Goal: Information Seeking & Learning: Learn about a topic

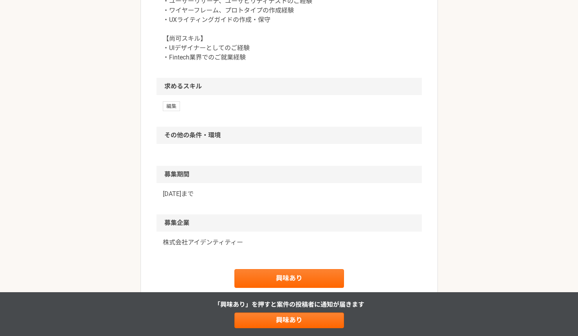
scroll to position [450, 0]
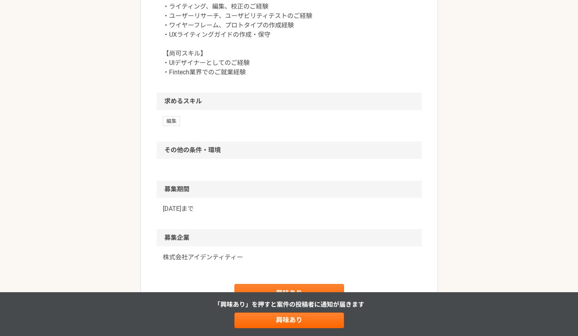
click at [173, 122] on span "編集" at bounding box center [171, 120] width 17 height 9
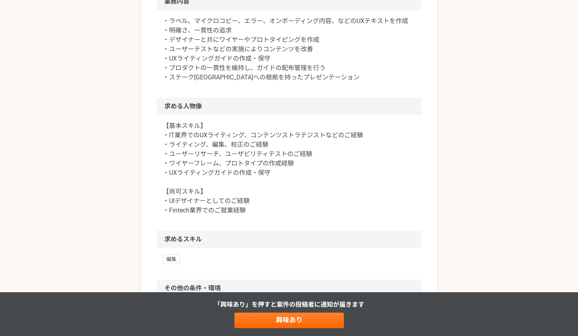
scroll to position [278, 0]
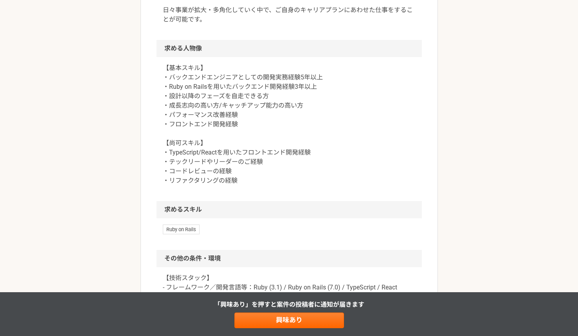
scroll to position [446, 0]
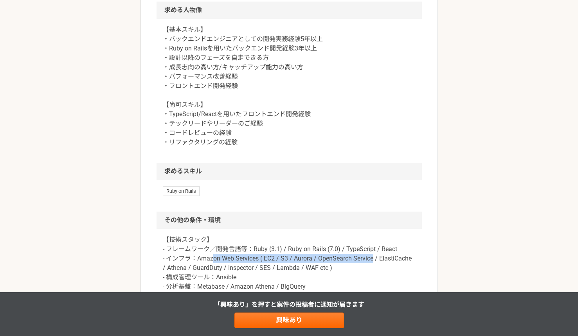
drag, startPoint x: 213, startPoint y: 254, endPoint x: 373, endPoint y: 255, distance: 159.7
click at [373, 255] on p "【技術スタック】 - フレームワーク／開発言語等：Ruby (3.1) / Ruby on Rails (7.0) / TypeScript / React …" at bounding box center [289, 277] width 253 height 85
click at [366, 256] on p "【技術スタック】 - フレームワーク／開発言語等：Ruby (3.1) / Ruby on Rails (7.0) / TypeScript / React …" at bounding box center [289, 277] width 253 height 85
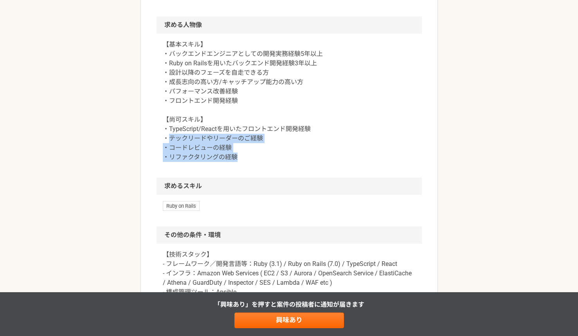
drag, startPoint x: 171, startPoint y: 138, endPoint x: 291, endPoint y: 161, distance: 121.6
click at [291, 160] on p "【基本スキル】 ・バックエンドエンジニアとしての開発実務経験5年以上 ・Ruby on Railsを用いたバックエンド開発経験3年以上 ・設計以降のフェーズを…" at bounding box center [289, 101] width 253 height 122
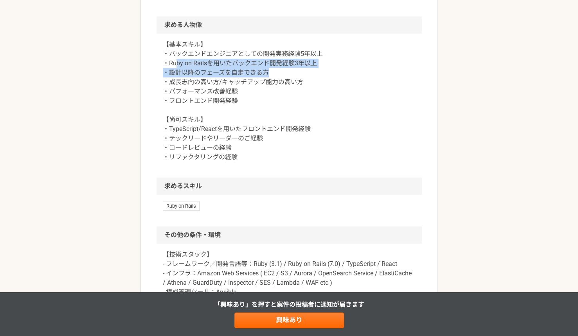
drag, startPoint x: 177, startPoint y: 59, endPoint x: 339, endPoint y: 70, distance: 162.7
click at [339, 70] on p "【基本スキル】 ・バックエンドエンジニアとしての開発実務経験5年以上 ・Ruby on Railsを用いたバックエンド開発経験3年以上 ・設計以降のフェーズを…" at bounding box center [289, 101] width 253 height 122
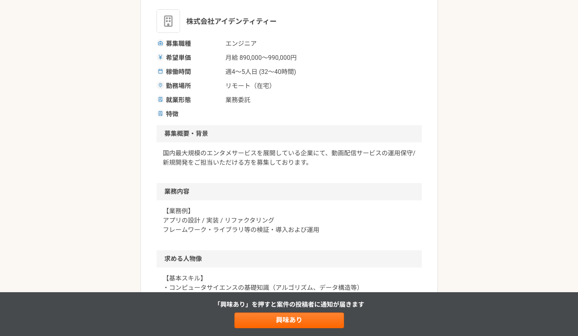
scroll to position [252, 0]
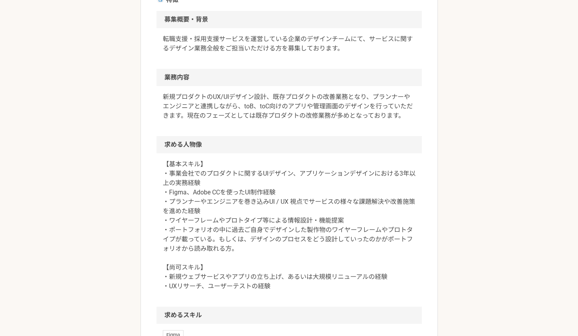
scroll to position [267, 0]
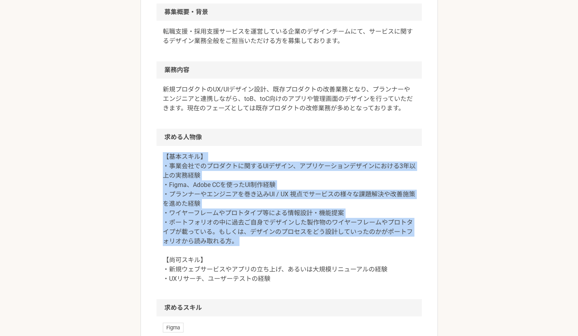
drag, startPoint x: 165, startPoint y: 159, endPoint x: 305, endPoint y: 256, distance: 170.2
click at [305, 256] on p "【基本スキル】 ・事業会社でのプロダクトに関するUIデザイン、アプリケーションデザインにおける3年以上の実務経験 ・Figma、Adobe CCを使ったUI制…" at bounding box center [289, 218] width 253 height 132
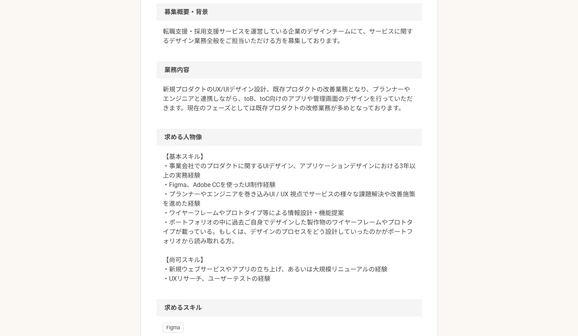
click at [307, 255] on p "【基本スキル】 ・事業会社でのプロダクトに関するUIデザイン、アプリケーションデザインにおける3年以上の実務経験 ・Figma、Adobe CCを使ったUI制…" at bounding box center [289, 218] width 253 height 132
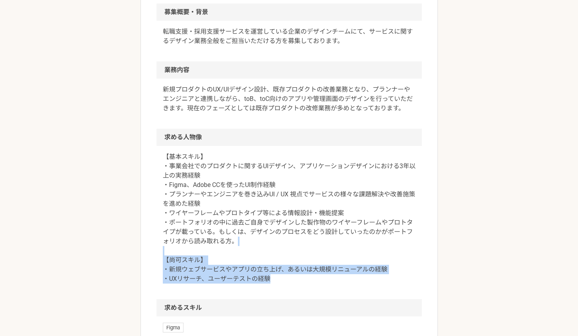
drag, startPoint x: 299, startPoint y: 280, endPoint x: 214, endPoint y: 210, distance: 110.7
click at [216, 212] on p "【基本スキル】 ・事業会社でのプロダクトに関するUIデザイン、アプリケーションデザインにおける3年以上の実務経験 ・Figma、Adobe CCを使ったUI制…" at bounding box center [289, 218] width 253 height 132
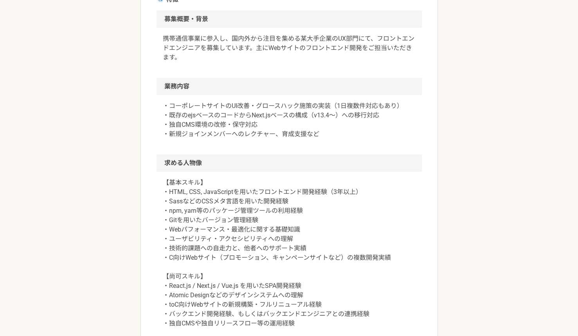
scroll to position [310, 0]
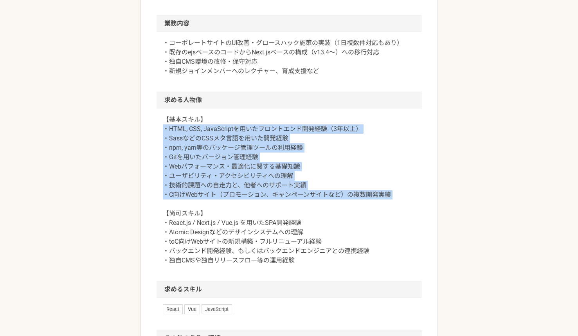
drag, startPoint x: 159, startPoint y: 131, endPoint x: 278, endPoint y: 209, distance: 141.9
click at [270, 209] on div "【基本スキル】 ・HTML, CSS, JavaScriptを用いたフロントエンド開発経験（3年以上） ・SassなどのCSSメタ言語を用いた開発経験 ・np…" at bounding box center [289, 195] width 265 height 172
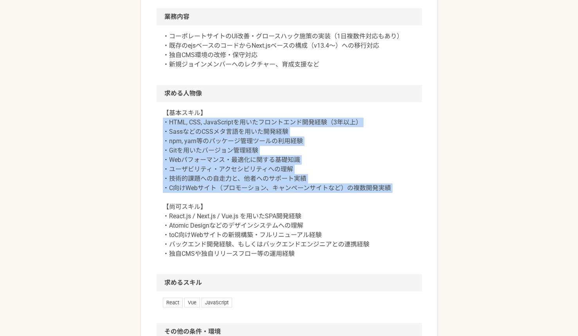
scroll to position [324, 0]
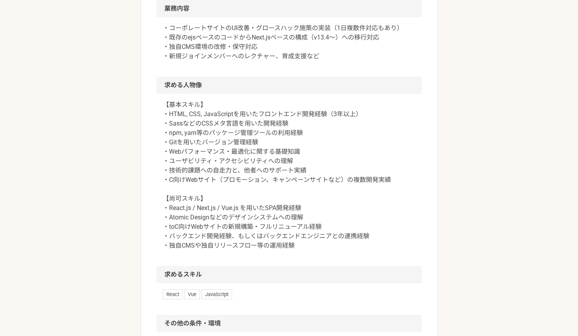
click at [281, 203] on p "【基本スキル】 ・HTML, CSS, JavaScriptを用いたフロントエンド開発経験（3年以上） ・SassなどのCSSメタ言語を用いた開発経験 ・np…" at bounding box center [289, 175] width 253 height 150
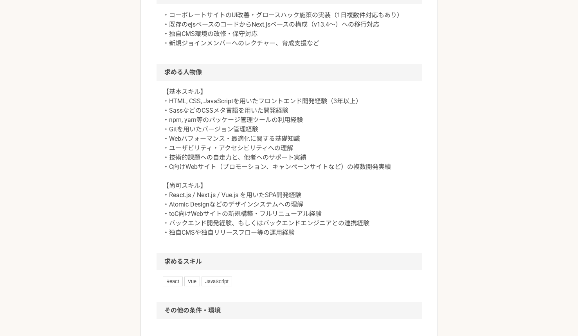
scroll to position [379, 0]
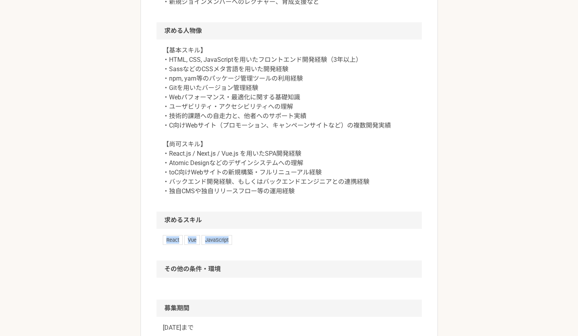
drag, startPoint x: 197, startPoint y: 240, endPoint x: 161, endPoint y: 240, distance: 36.0
click at [161, 240] on div "React Vue JavaScript" at bounding box center [289, 244] width 265 height 31
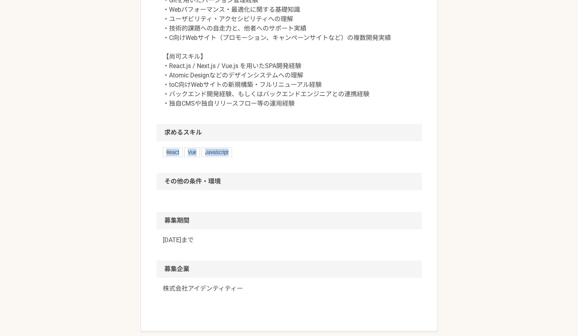
scroll to position [395, 0]
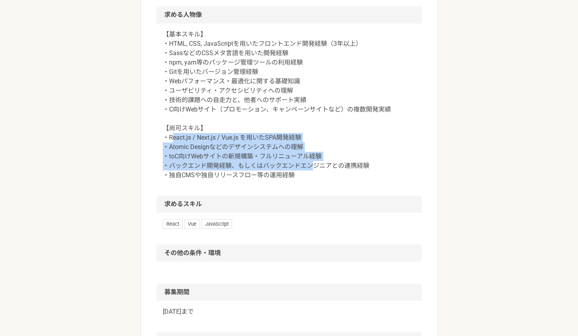
drag, startPoint x: 173, startPoint y: 138, endPoint x: 315, endPoint y: 168, distance: 145.5
click at [315, 168] on p "【基本スキル】 ・HTML, CSS, JavaScriptを用いたフロントエンド開発経験（3年以上） ・SassなどのCSSメタ言語を用いた開発経験 ・np…" at bounding box center [289, 105] width 253 height 150
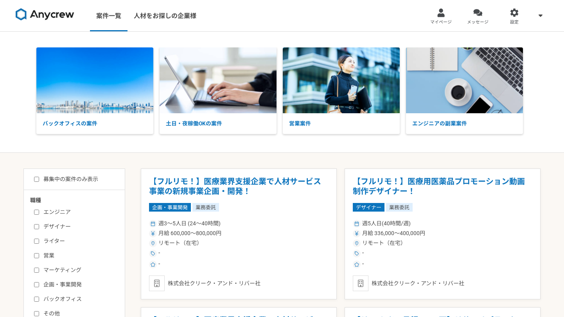
click at [35, 255] on input "営業" at bounding box center [36, 255] width 5 height 5
checkbox input "true"
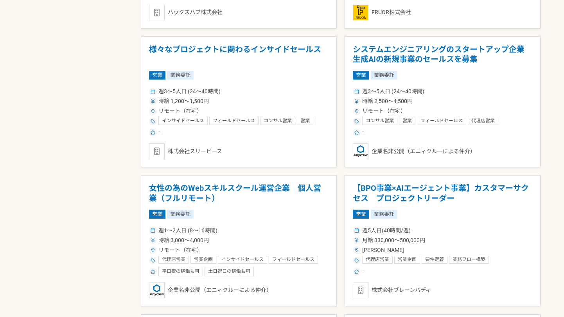
scroll to position [708, 0]
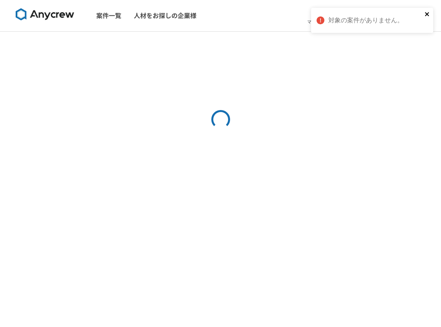
click at [428, 15] on icon "close" at bounding box center [427, 14] width 4 height 4
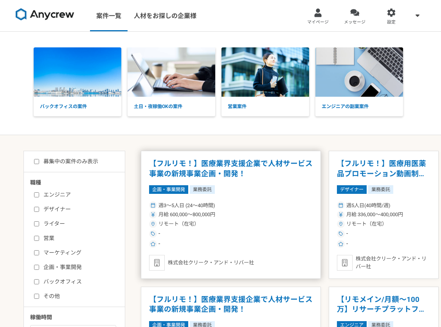
drag, startPoint x: 152, startPoint y: 158, endPoint x: 128, endPoint y: 158, distance: 24.7
click at [149, 158] on article "【フルリモ！】医療業界支援企業で人材サービス事業の新規事業企画・開発！ 企画・事業開発 業務委託 週3〜5人日 (24〜40時間) 月給 600,000〜80…" at bounding box center [231, 215] width 180 height 128
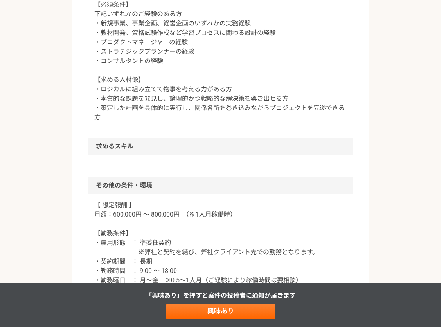
scroll to position [843, 0]
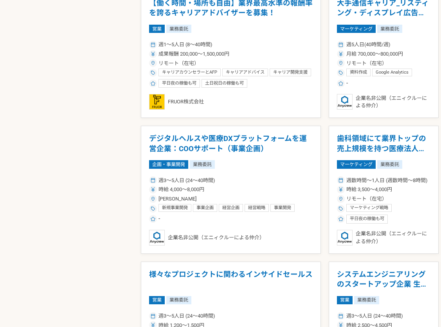
scroll to position [1309, 0]
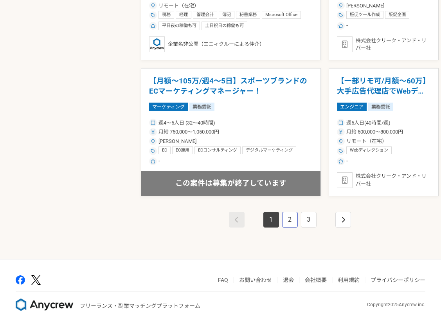
click at [282, 222] on link "2" at bounding box center [290, 220] width 16 height 16
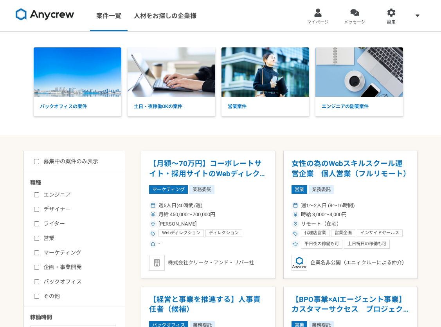
scroll to position [954, 0]
